Goal: Task Accomplishment & Management: Use online tool/utility

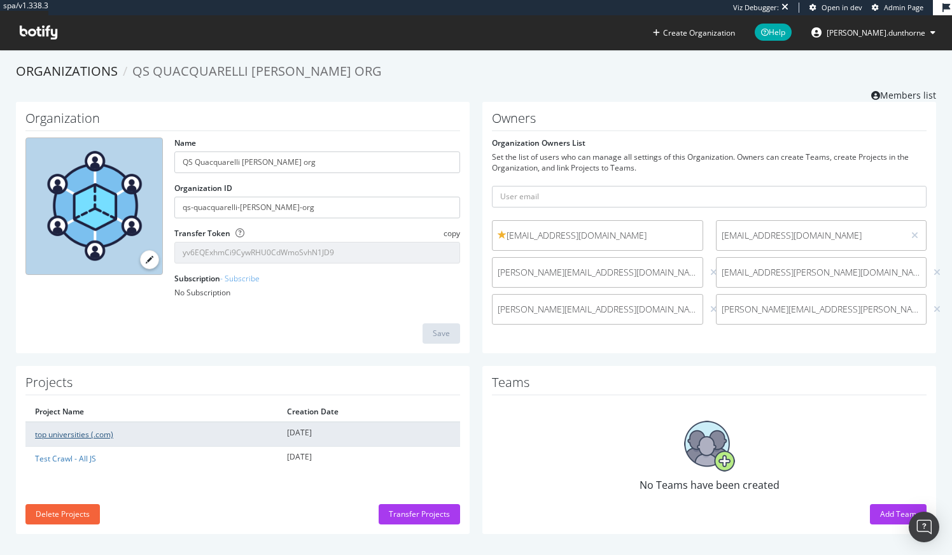
click at [84, 434] on link "top universities (.com)" at bounding box center [74, 434] width 78 height 11
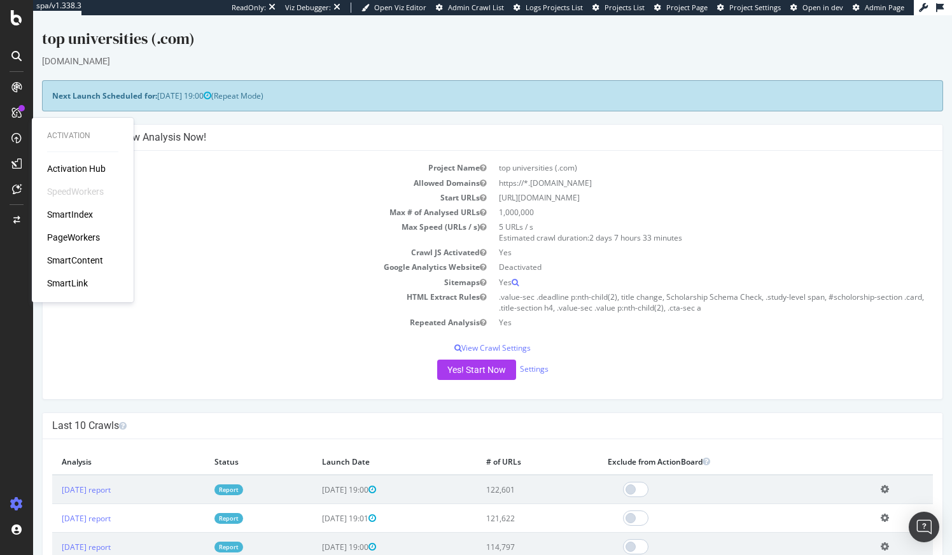
click at [71, 239] on div "PageWorkers" at bounding box center [73, 237] width 53 height 13
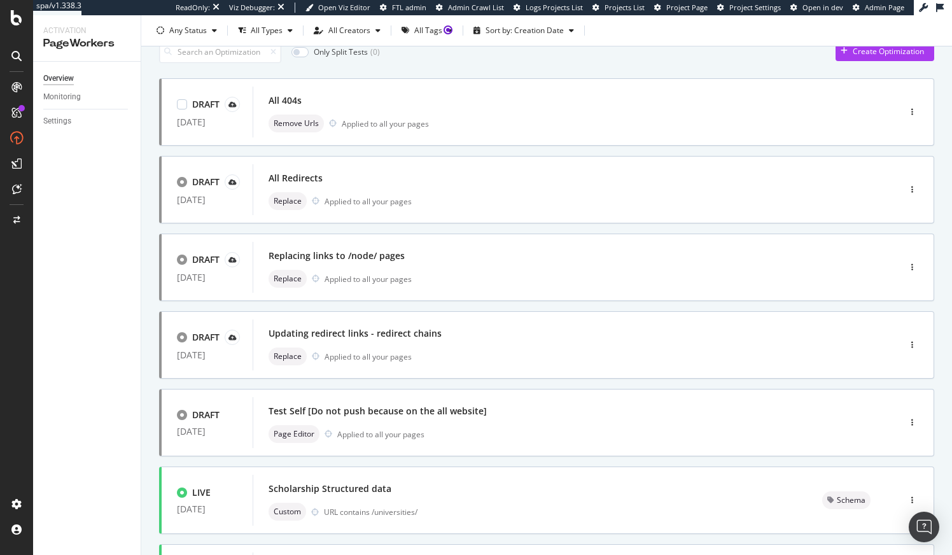
scroll to position [58, 0]
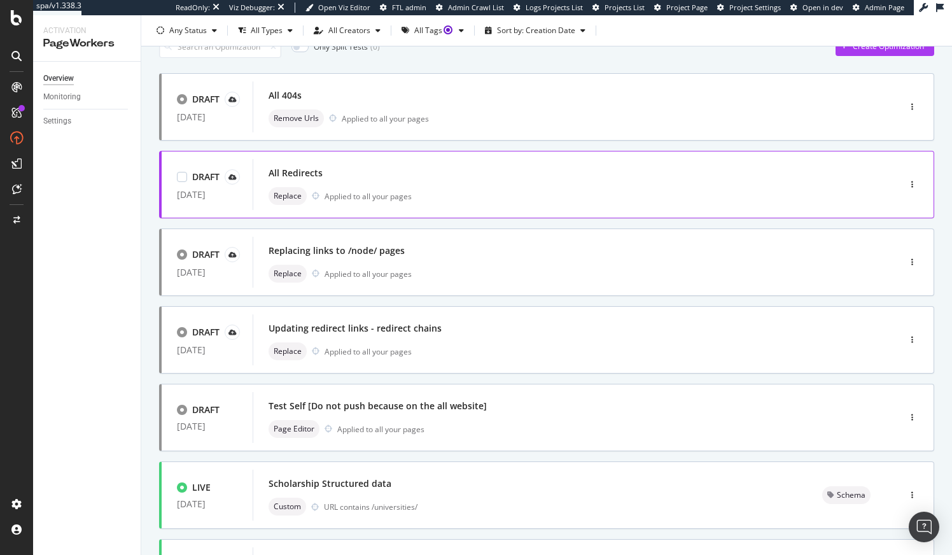
click at [477, 178] on div "All Redirects" at bounding box center [556, 173] width 576 height 18
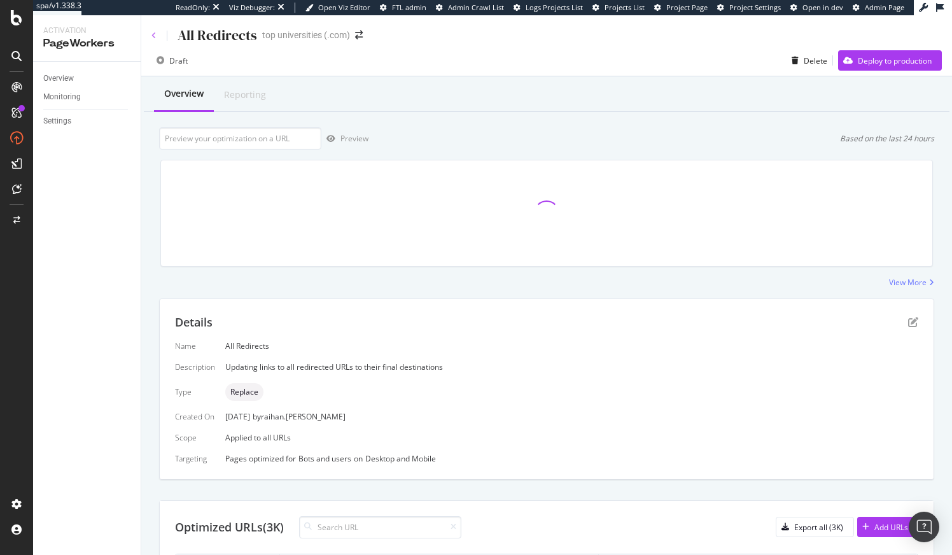
click at [152, 32] on icon at bounding box center [153, 36] width 5 height 8
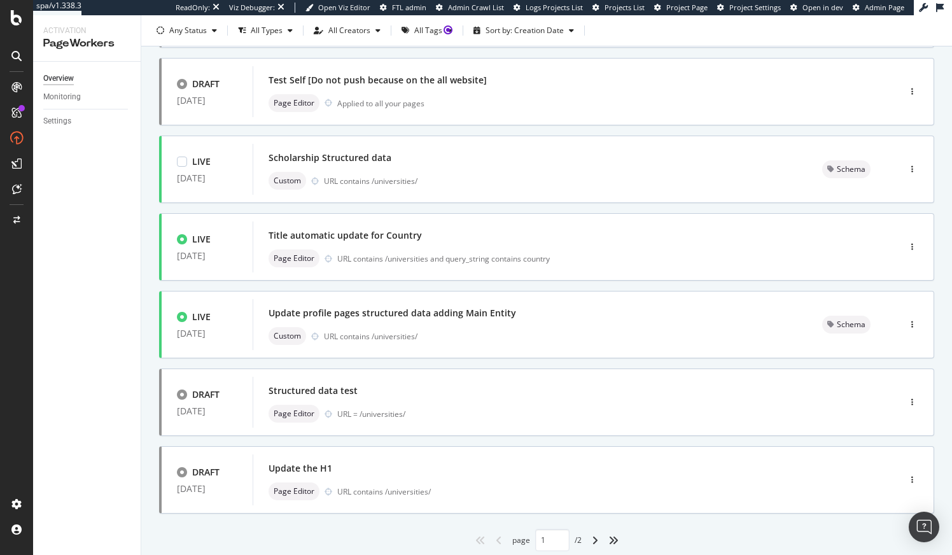
scroll to position [424, 0]
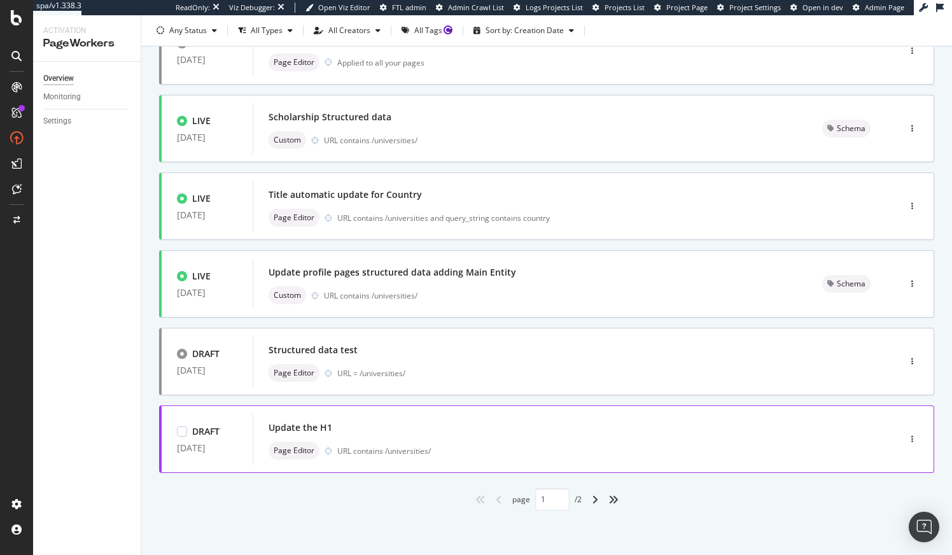
click at [478, 448] on div "URL contains /universities/" at bounding box center [591, 450] width 508 height 11
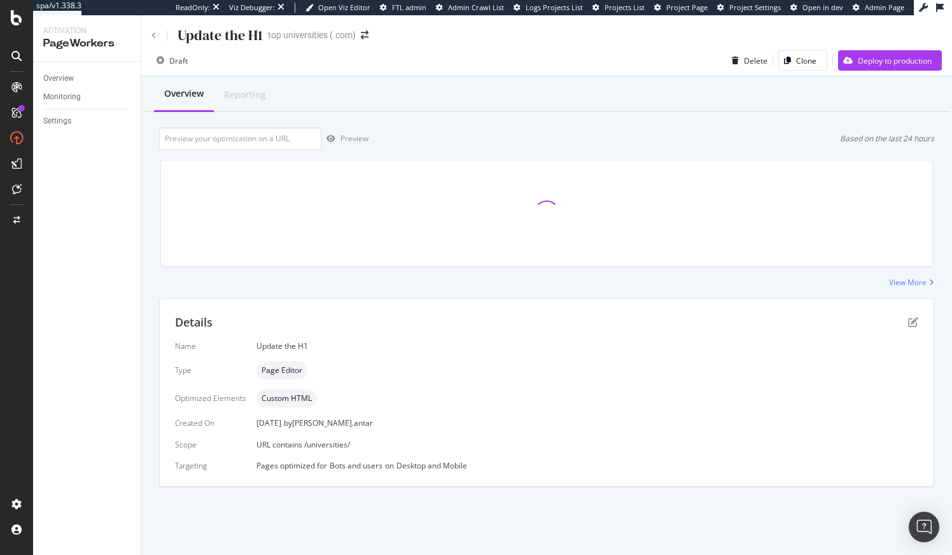
click at [151, 34] on icon at bounding box center [153, 36] width 5 height 8
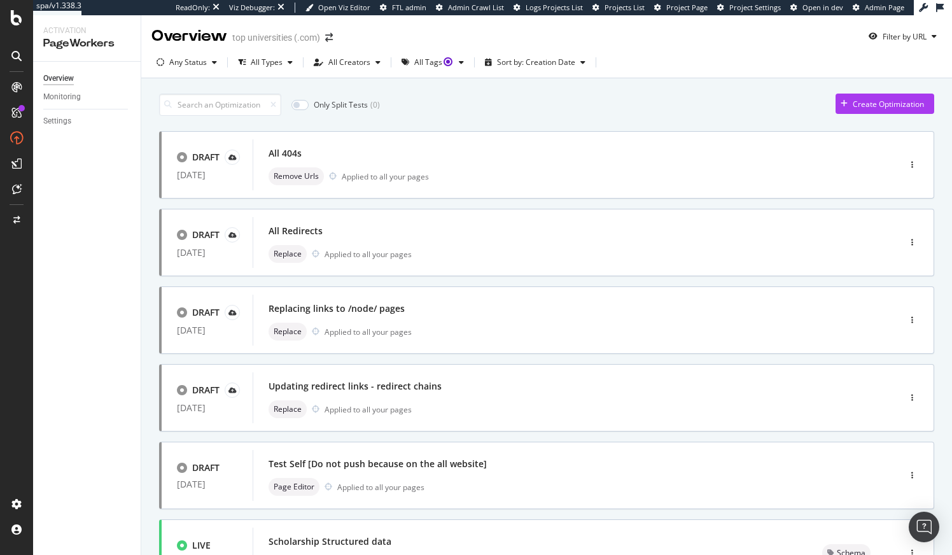
click at [486, 205] on div "DRAFT [DATE] All 404s Remove Urls Applied to all your pages DRAFT [DATE] All Re…" at bounding box center [546, 532] width 775 height 803
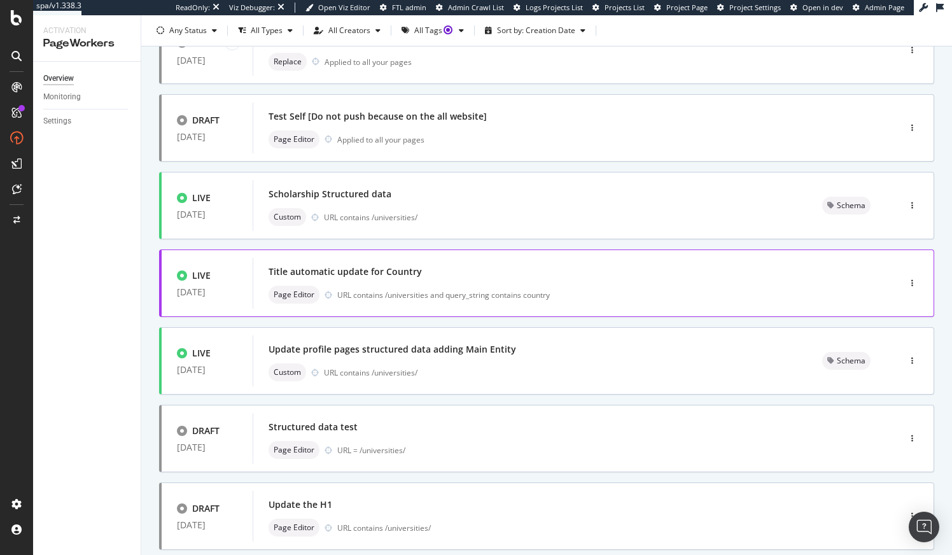
scroll to position [424, 0]
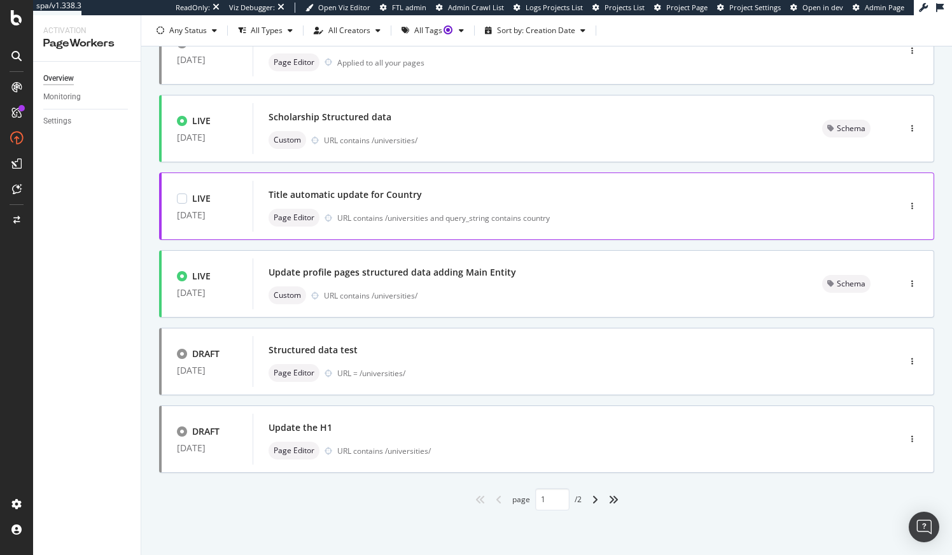
click at [474, 202] on div "Title automatic update for Country" at bounding box center [556, 195] width 576 height 18
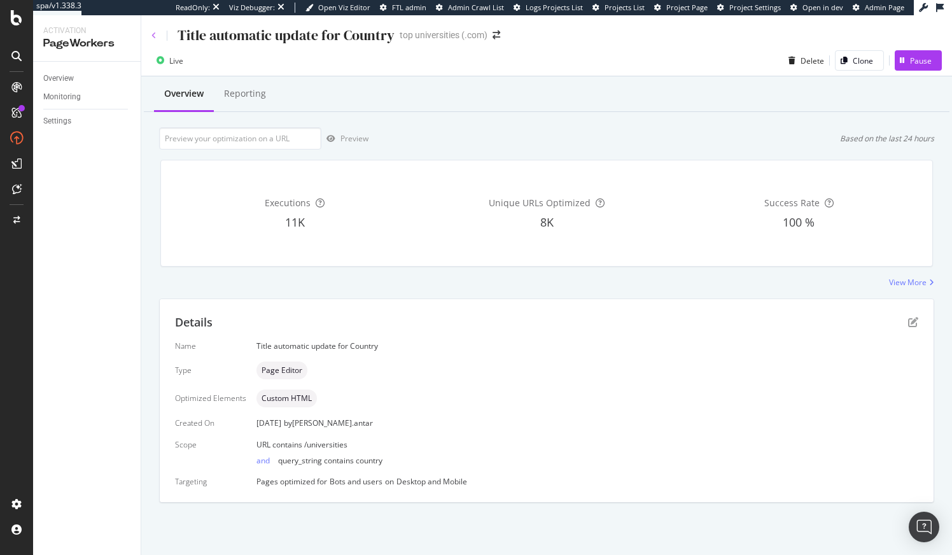
click at [155, 36] on icon at bounding box center [153, 36] width 5 height 8
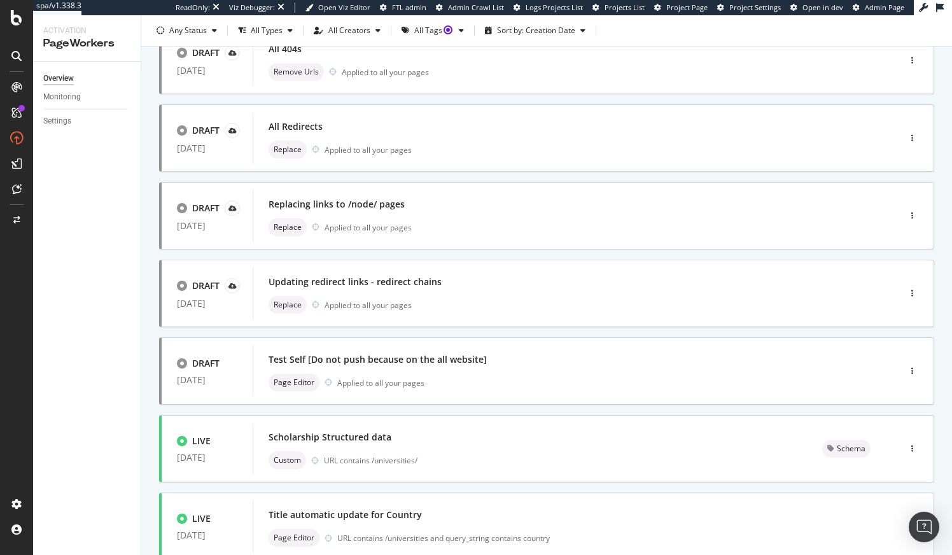
scroll to position [424, 0]
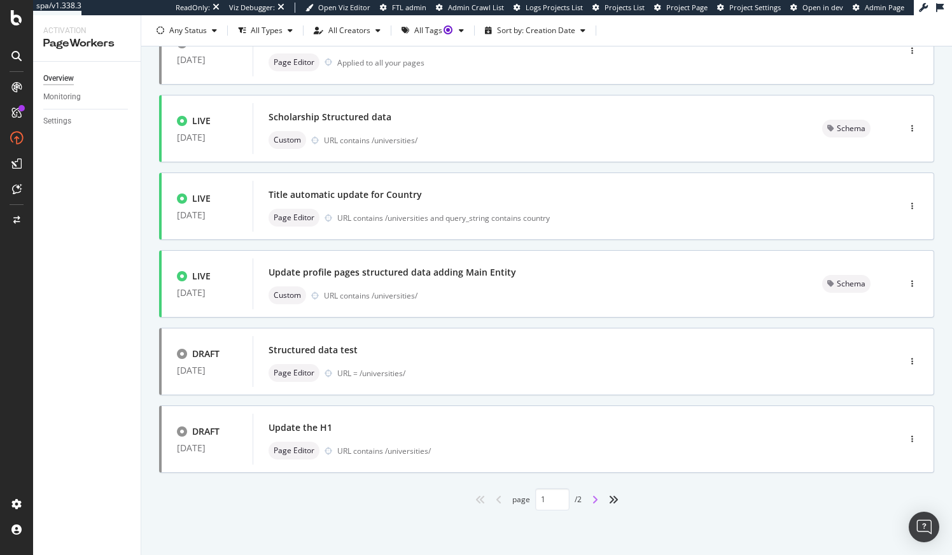
click at [593, 503] on icon "angle-right" at bounding box center [595, 499] width 6 height 10
type input "2"
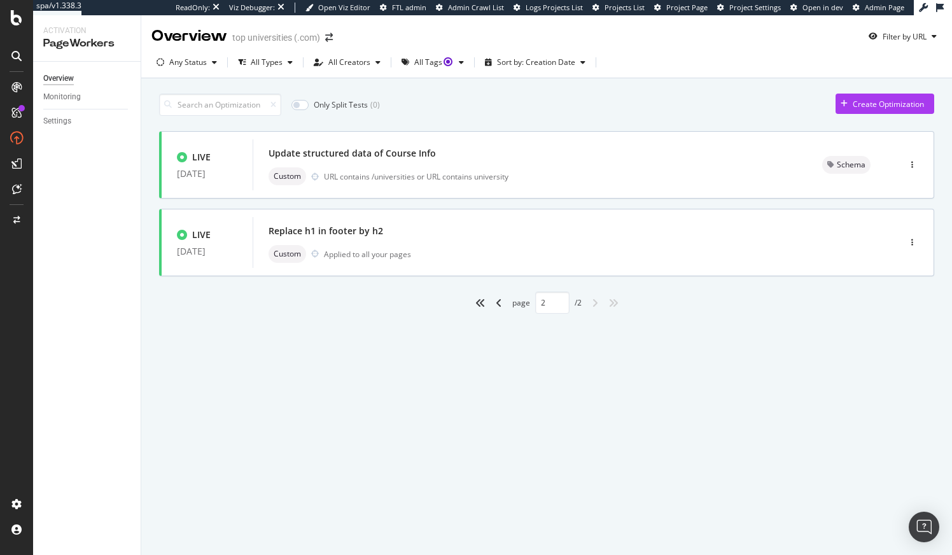
scroll to position [0, 0]
click at [433, 239] on div "Replace h1 in footer by h2" at bounding box center [556, 231] width 576 height 18
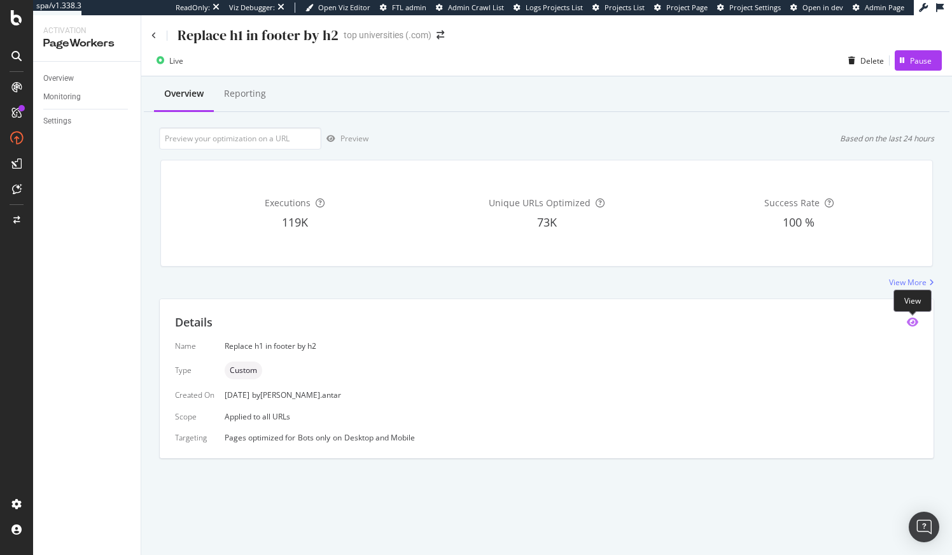
click at [910, 322] on icon "eye" at bounding box center [911, 322] width 11 height 10
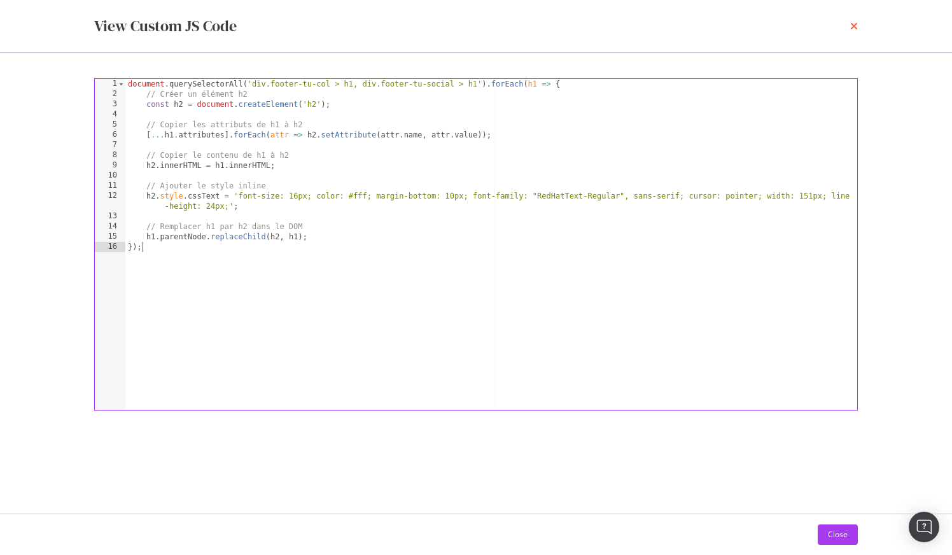
click at [854, 28] on icon "times" at bounding box center [854, 26] width 8 height 10
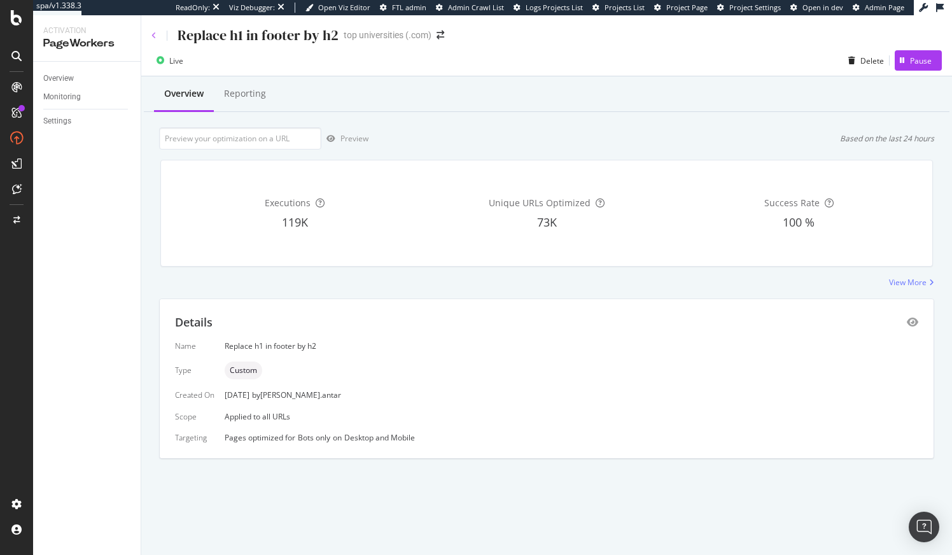
click at [155, 34] on icon at bounding box center [153, 36] width 5 height 8
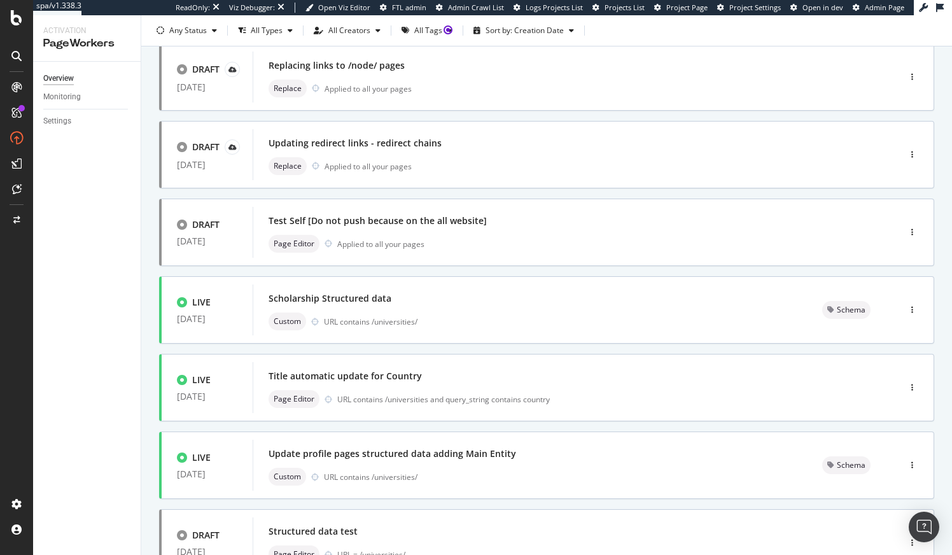
scroll to position [424, 0]
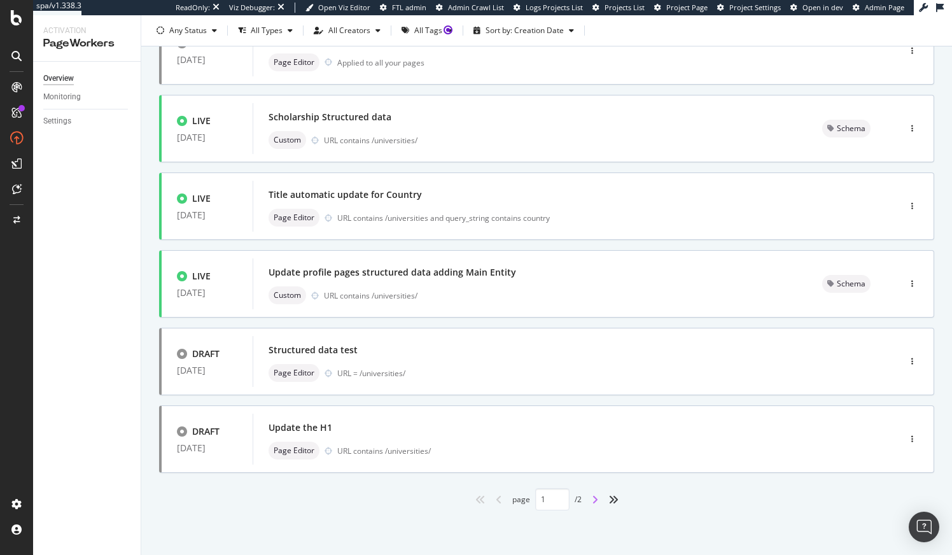
click at [597, 502] on icon "angle-right" at bounding box center [595, 499] width 6 height 10
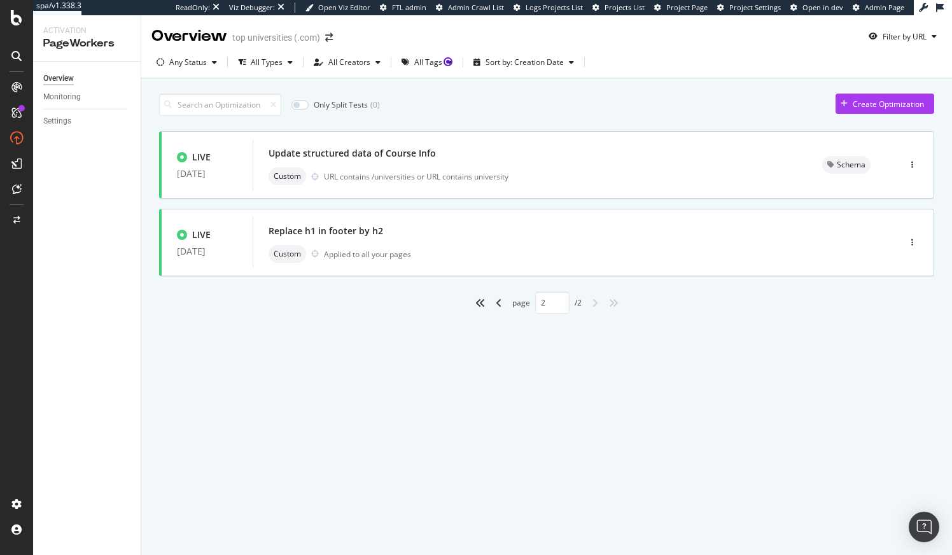
scroll to position [0, 0]
click at [496, 302] on icon "angle-left" at bounding box center [499, 303] width 6 height 10
type input "1"
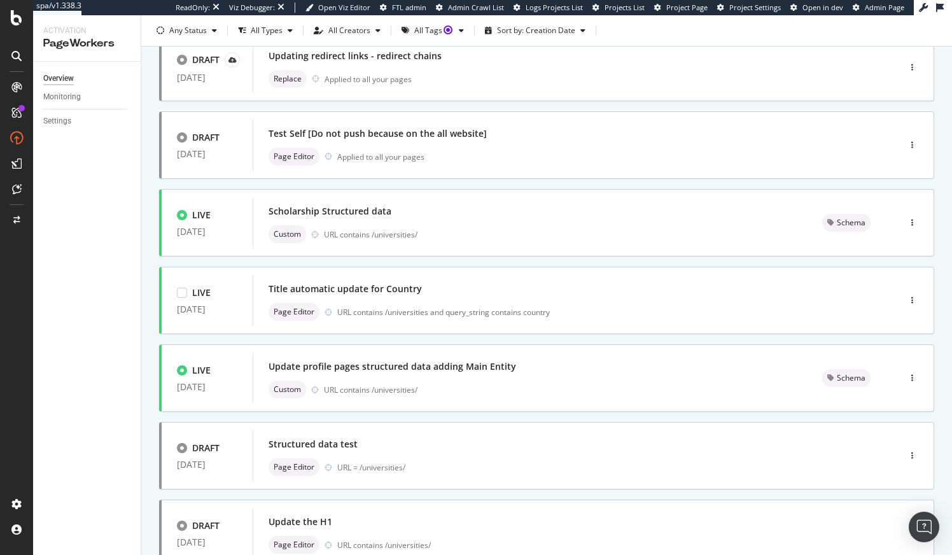
scroll to position [200, 0]
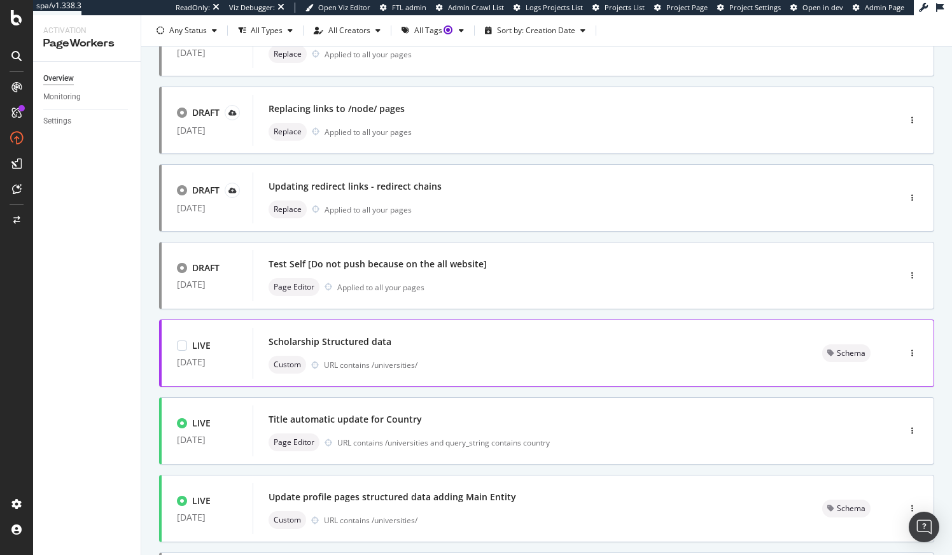
click at [481, 331] on div "Scholarship Structured data Custom URL contains /universities/" at bounding box center [530, 353] width 554 height 51
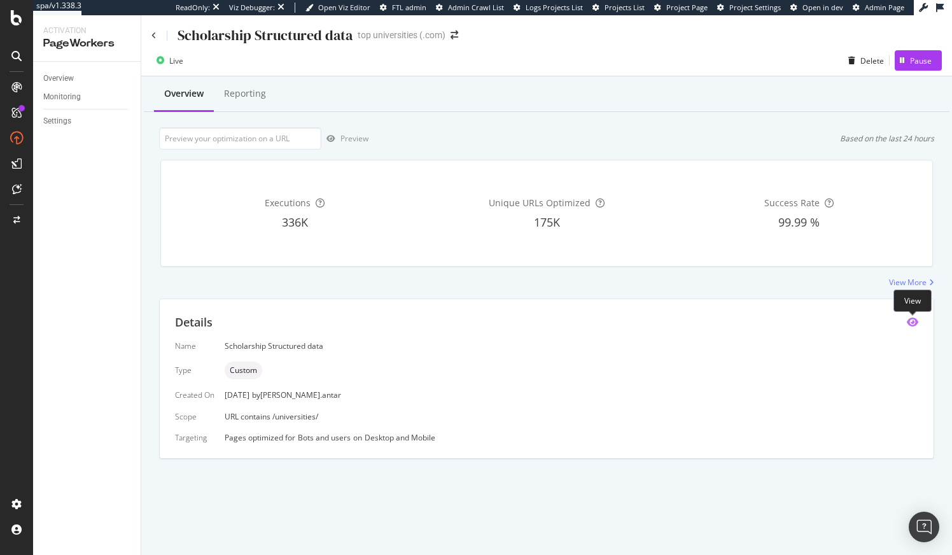
click at [911, 325] on icon "eye" at bounding box center [911, 322] width 11 height 10
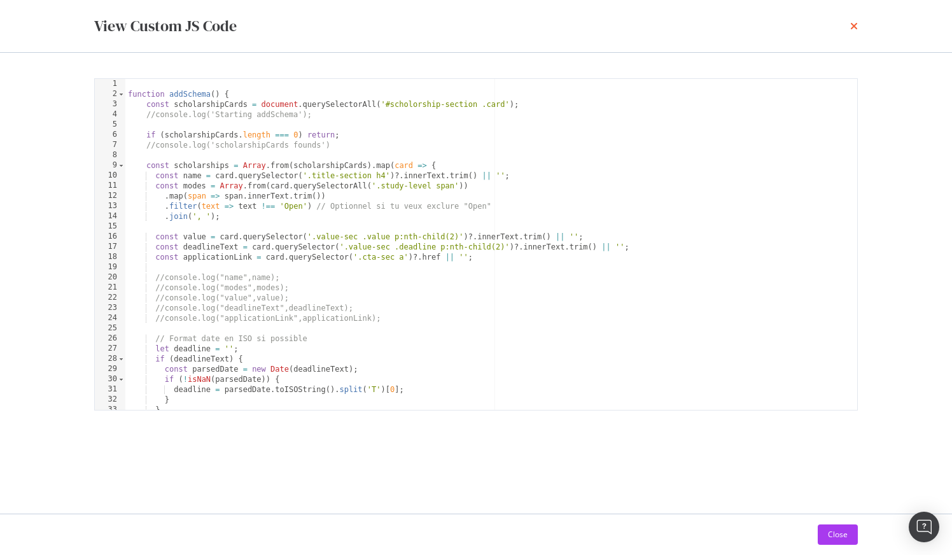
click at [855, 29] on icon "times" at bounding box center [854, 26] width 8 height 10
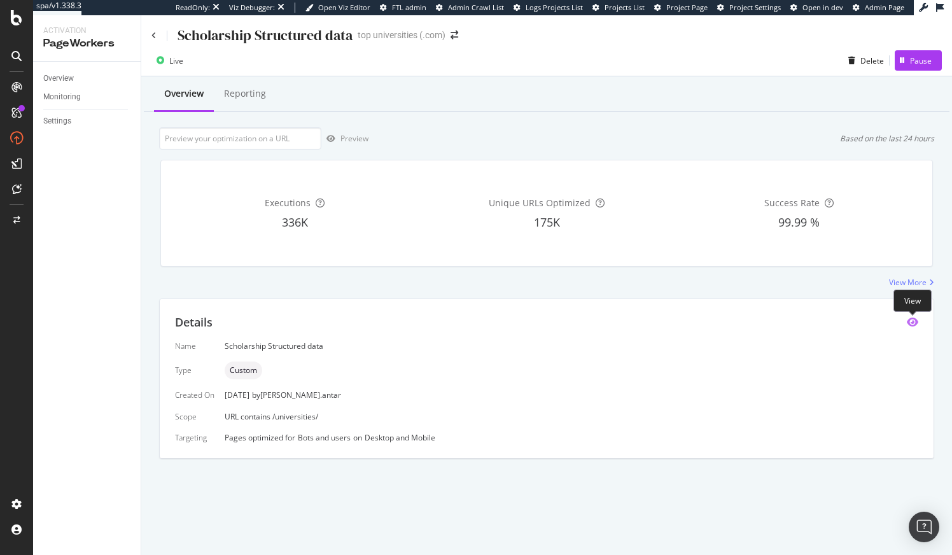
click at [910, 320] on icon "eye" at bounding box center [911, 322] width 11 height 10
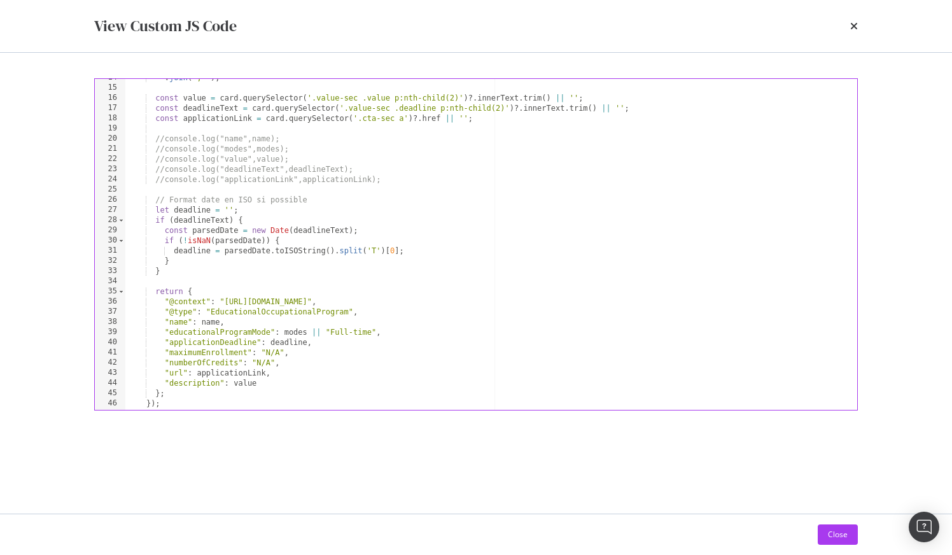
scroll to position [139, 0]
click at [852, 26] on icon "times" at bounding box center [854, 26] width 8 height 10
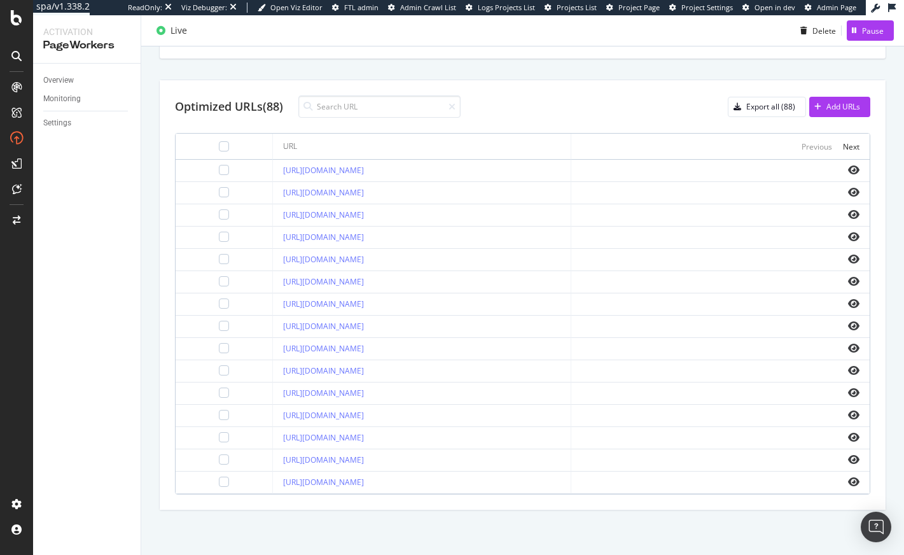
scroll to position [431, 0]
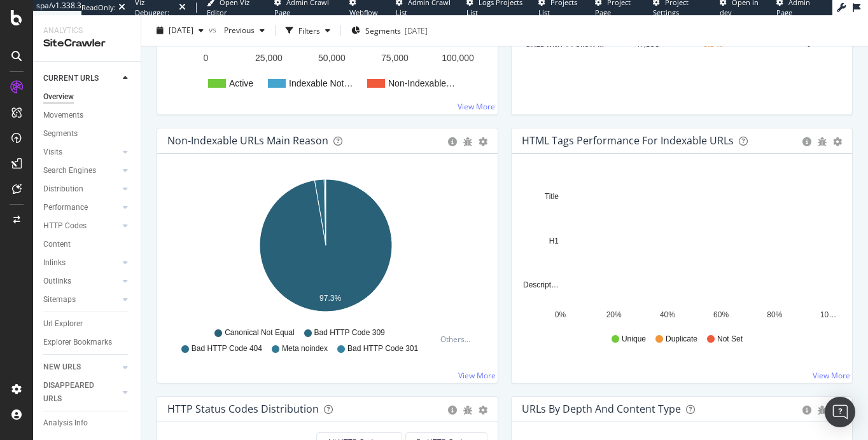
scroll to position [346, 0]
